Goal: Task Accomplishment & Management: Manage account settings

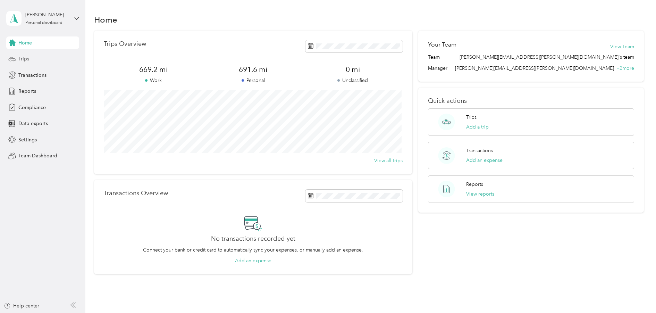
click at [31, 56] on div "Trips" at bounding box center [42, 59] width 73 height 12
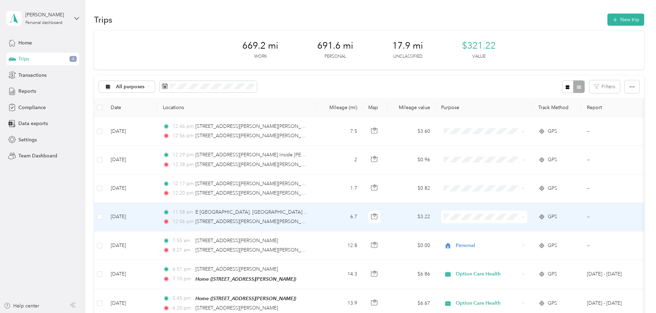
click at [521, 217] on icon at bounding box center [522, 216] width 3 height 3
click at [467, 241] on span "Personal" at bounding box center [490, 241] width 64 height 7
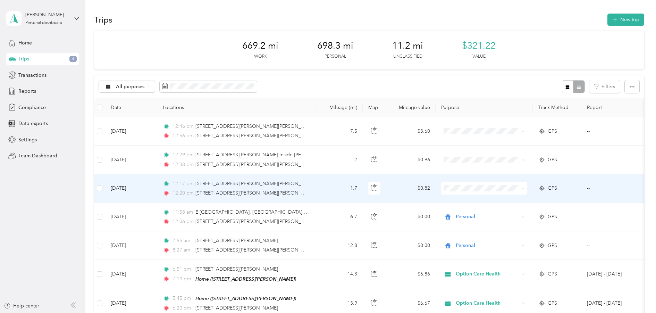
click at [523, 188] on icon at bounding box center [523, 188] width 2 height 1
click at [461, 211] on span "Personal" at bounding box center [490, 213] width 64 height 7
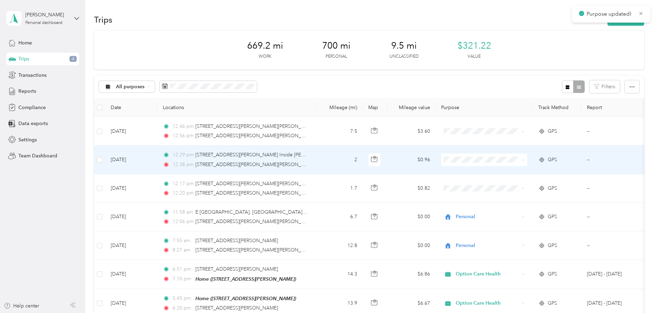
click at [522, 160] on icon at bounding box center [522, 159] width 3 height 3
click at [496, 188] on li "Personal" at bounding box center [484, 184] width 86 height 12
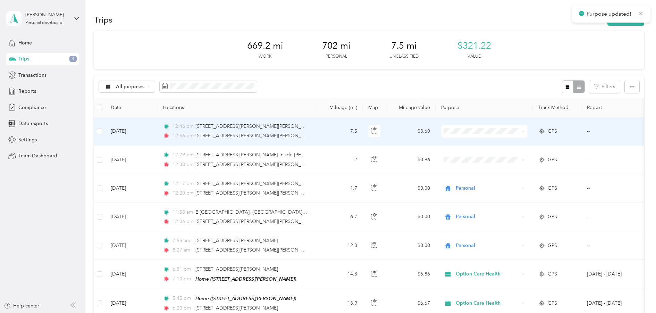
click at [525, 130] on span at bounding box center [484, 131] width 86 height 12
click at [523, 131] on icon at bounding box center [522, 131] width 3 height 3
click at [465, 156] on span "Personal" at bounding box center [490, 155] width 64 height 7
